Goal: Information Seeking & Learning: Find contact information

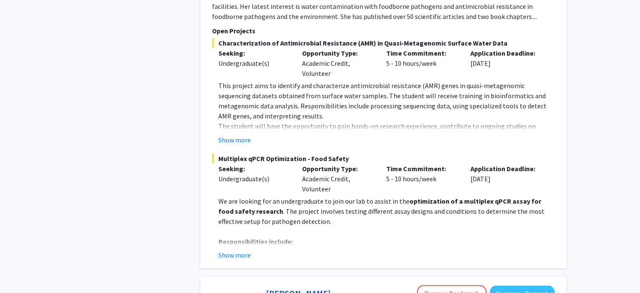
scroll to position [1464, 0]
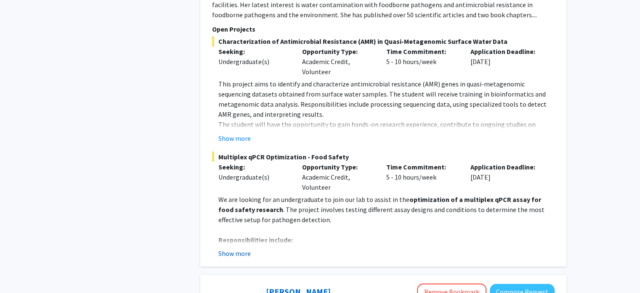
click at [244, 248] on button "Show more" at bounding box center [234, 253] width 32 height 10
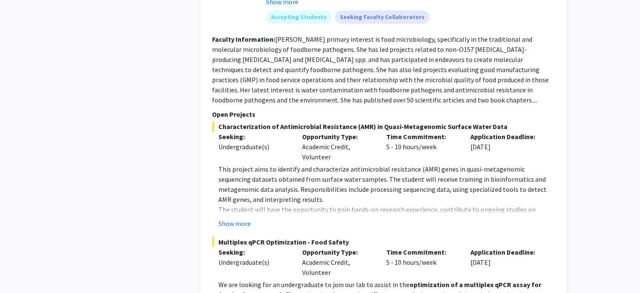
scroll to position [1380, 0]
click at [226, 217] on button "Show more" at bounding box center [234, 222] width 32 height 10
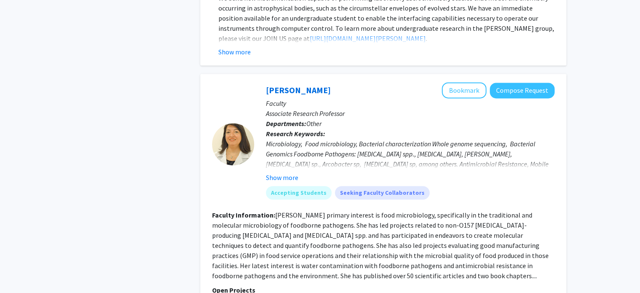
scroll to position [1203, 0]
click at [468, 83] on button "Bookmark" at bounding box center [464, 91] width 45 height 16
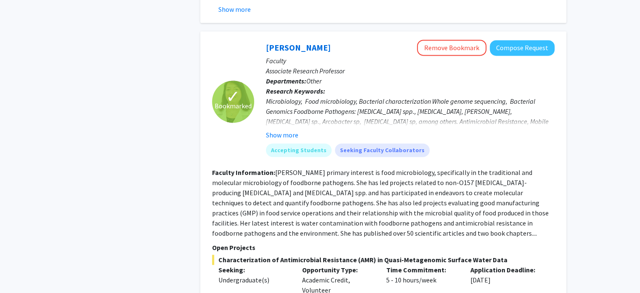
scroll to position [1246, 0]
click at [282, 130] on button "Show more" at bounding box center [282, 135] width 32 height 10
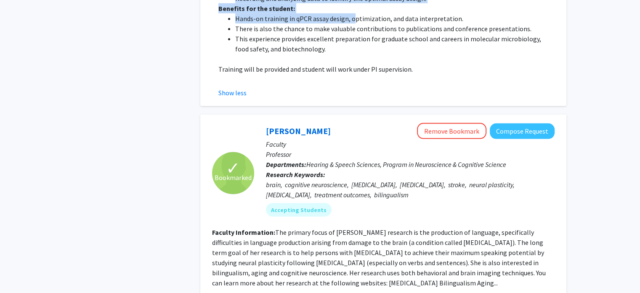
scroll to position [1703, 0]
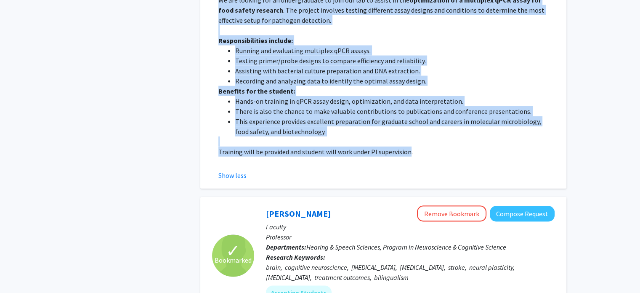
drag, startPoint x: 212, startPoint y: 40, endPoint x: 407, endPoint y: 112, distance: 208.7
copy section "Open Projects Characterization of Antimicrobial Resistance (AMR) in Quasi-Metag…"
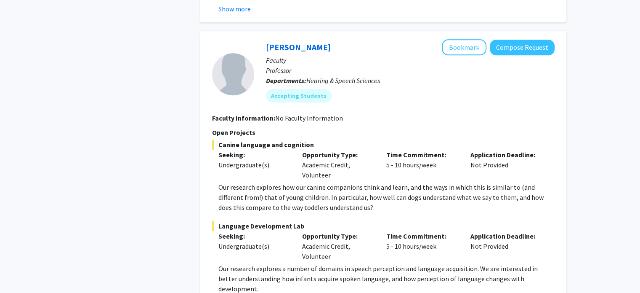
scroll to position [4321, 0]
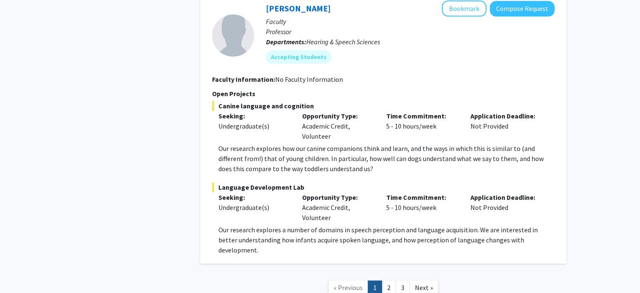
click at [392, 272] on nav "« Previous 1 2 3 Next »" at bounding box center [383, 289] width 366 height 34
click at [389, 280] on link "2" at bounding box center [389, 287] width 14 height 15
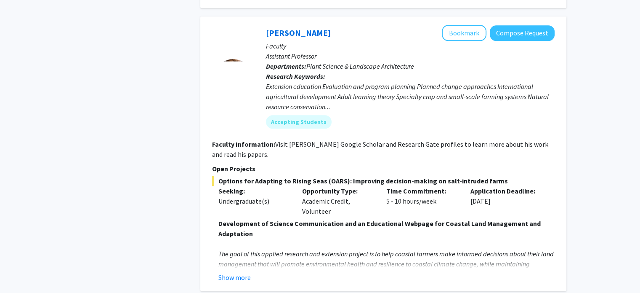
scroll to position [993, 0]
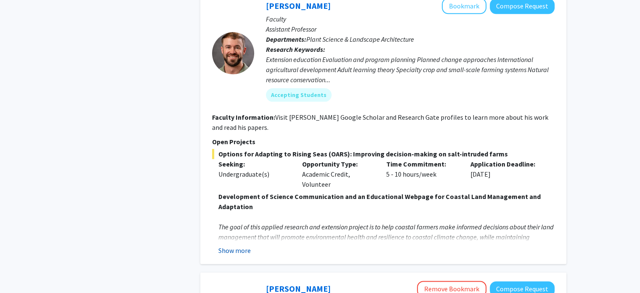
click at [227, 245] on button "Show more" at bounding box center [234, 250] width 32 height 10
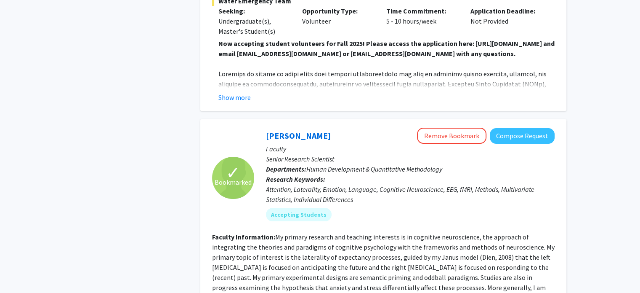
scroll to position [3396, 0]
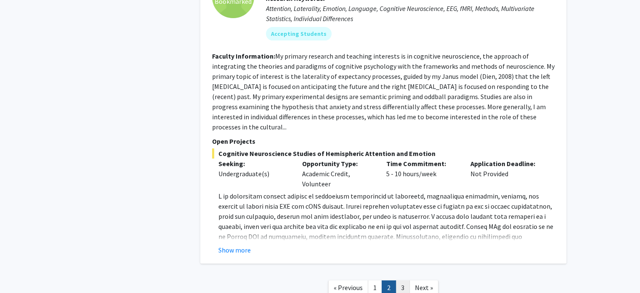
click at [401, 280] on link "3" at bounding box center [403, 287] width 14 height 15
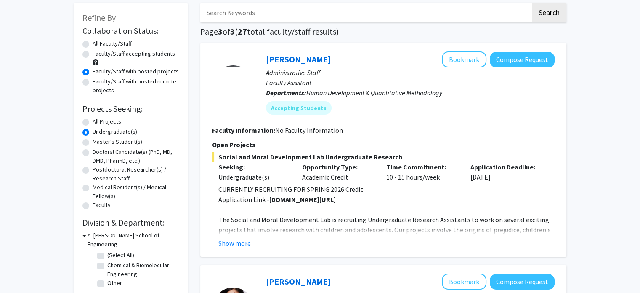
scroll to position [43, 0]
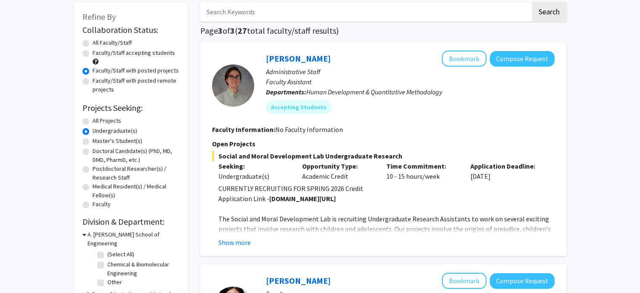
click at [228, 236] on fg-read-more "CURRENTLY RECRUITING FOR SPRING 2026 Credit Application Link - go.umd.edu/kille…" at bounding box center [383, 215] width 343 height 64
click at [232, 242] on button "Show more" at bounding box center [234, 242] width 32 height 10
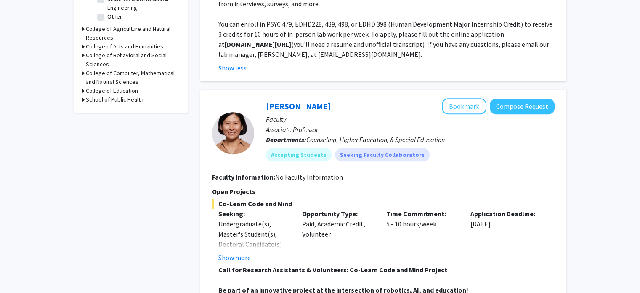
scroll to position [535, 0]
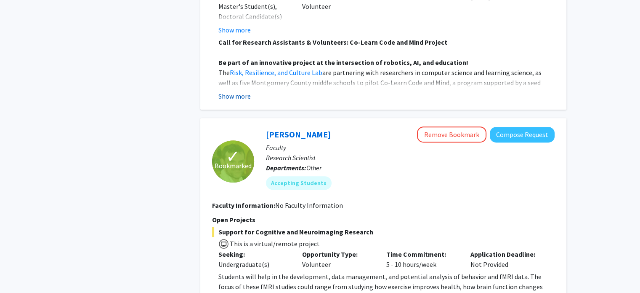
click at [229, 97] on button "Show more" at bounding box center [234, 96] width 32 height 10
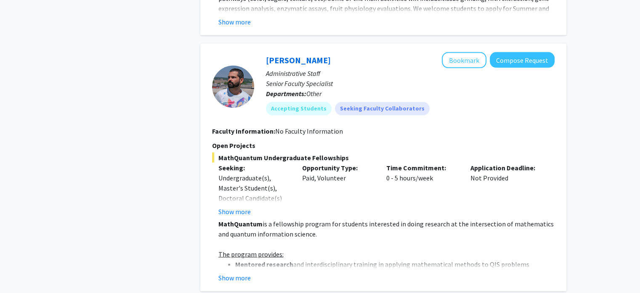
scroll to position [2036, 0]
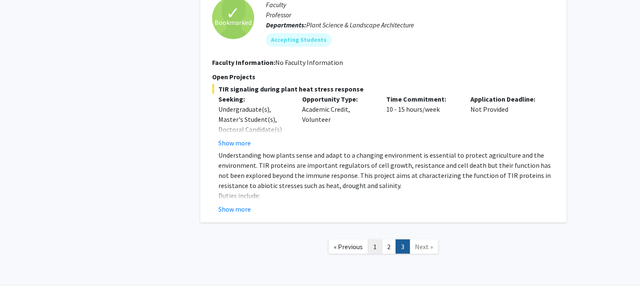
click at [378, 239] on link "1" at bounding box center [375, 246] width 14 height 15
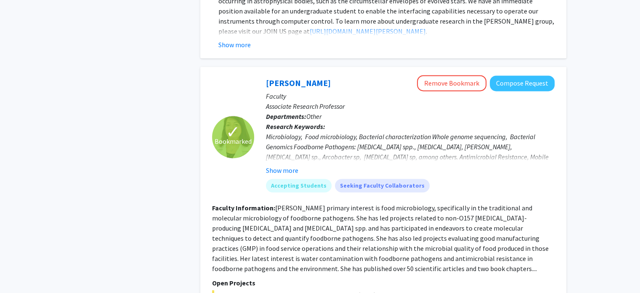
scroll to position [1211, 0]
click at [281, 77] on link "Magaly Toro" at bounding box center [298, 82] width 65 height 11
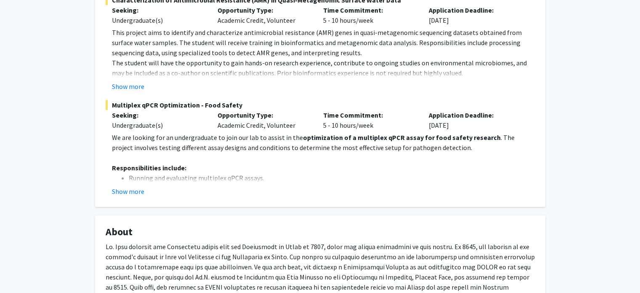
scroll to position [192, 0]
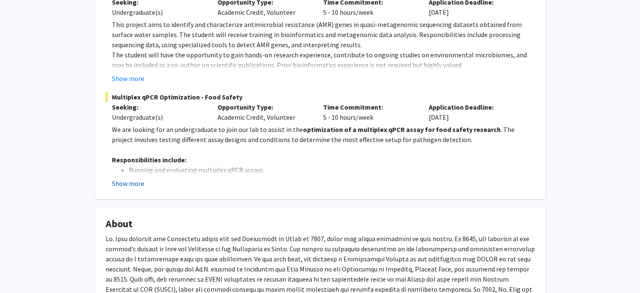
click at [122, 183] on button "Show more" at bounding box center [128, 183] width 32 height 10
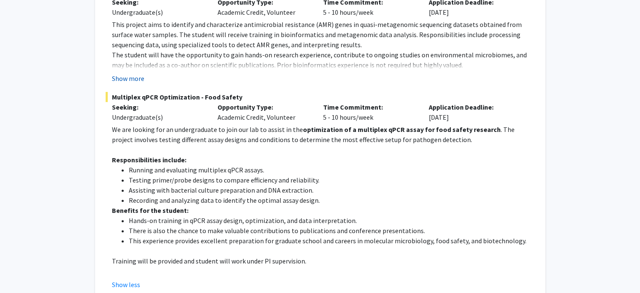
click at [132, 78] on button "Show more" at bounding box center [128, 78] width 32 height 10
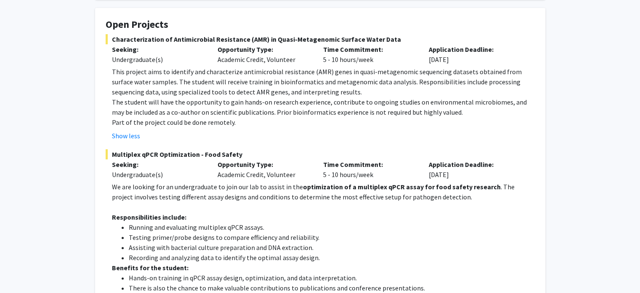
scroll to position [132, 0]
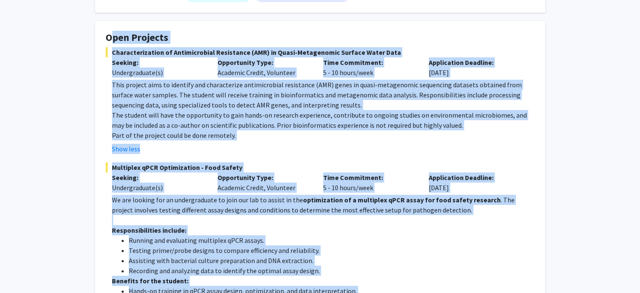
drag, startPoint x: 307, startPoint y: 108, endPoint x: 101, endPoint y: 42, distance: 216.2
click at [101, 42] on fg-card "Open Projects Characterization of Antimicrobial Resistance (AMR) in Quasi-Metag…" at bounding box center [320, 195] width 450 height 349
copy fg-card "Open Projects Characterization of Antimicrobial Resistance (AMR) in Quasi-Metag…"
click at [297, 45] on fg-card-title "Open Projects" at bounding box center [320, 40] width 429 height 16
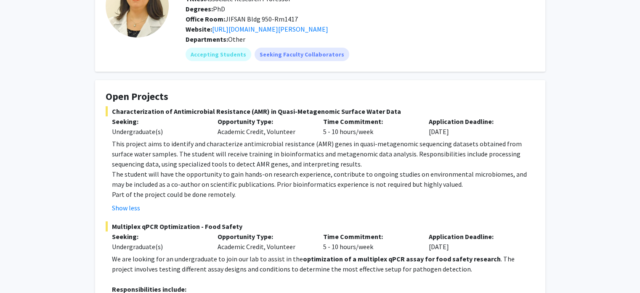
scroll to position [0, 0]
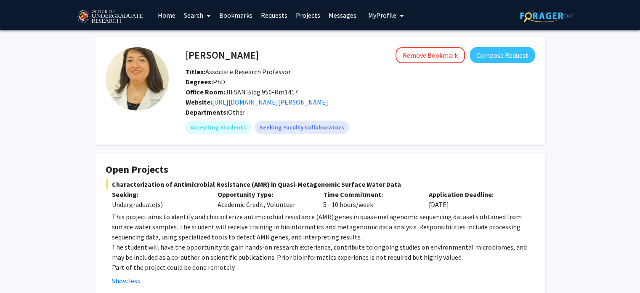
click at [238, 91] on span "Office Room: JIFSAN Bldg 950-Rm1417" at bounding box center [242, 92] width 112 height 8
copy span "JIFSAN"
click at [113, 131] on fg-profile-picture at bounding box center [137, 90] width 63 height 87
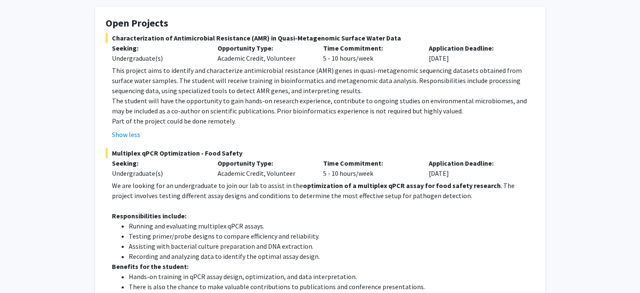
scroll to position [146, 0]
